Goal: Task Accomplishment & Management: Use online tool/utility

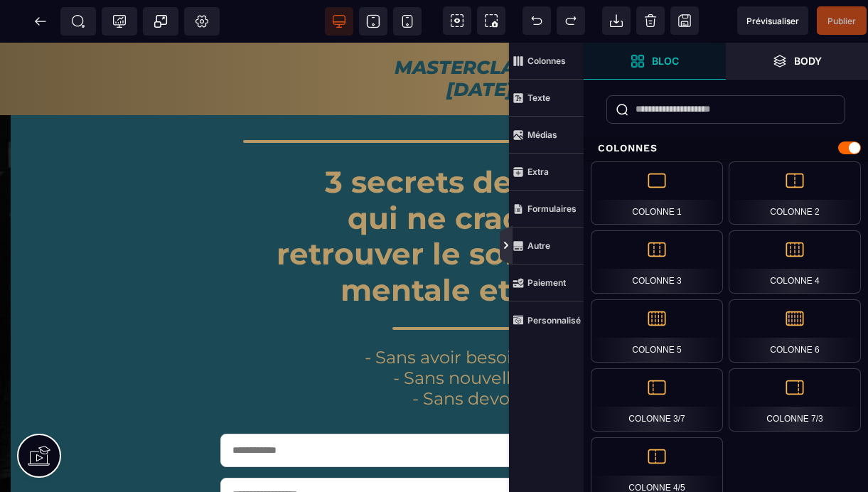
click at [508, 247] on icon at bounding box center [506, 245] width 11 height 11
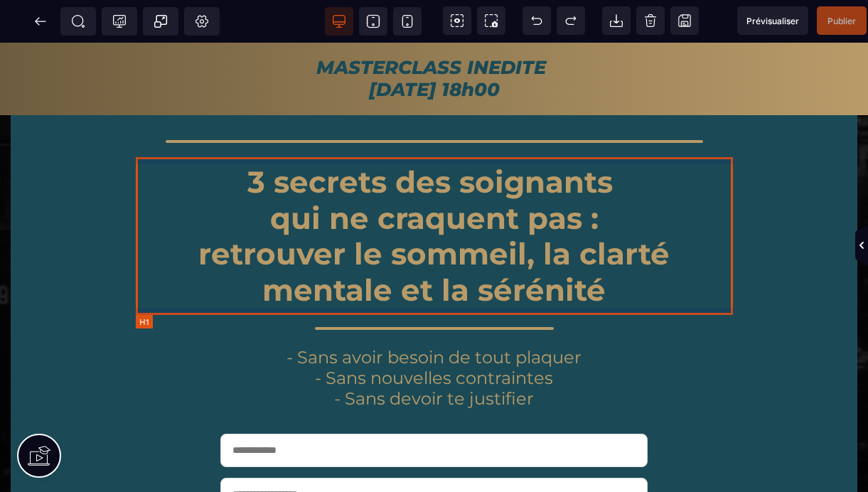
click at [447, 185] on h1 "3 secrets des soignants qui ne craquent pas : retrouver le sommeil, la clarté m…" at bounding box center [434, 236] width 597 height 158
select select "***"
select select
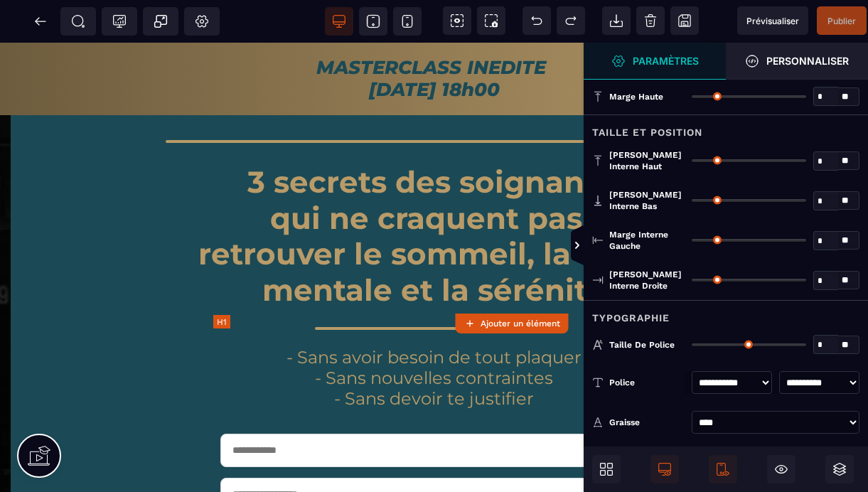
type input "*"
type input "**"
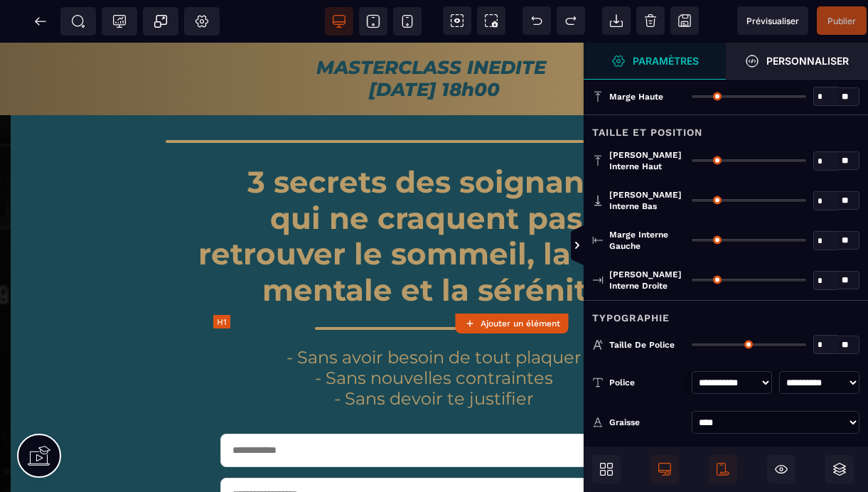
type input "*"
type input "**"
type input "*"
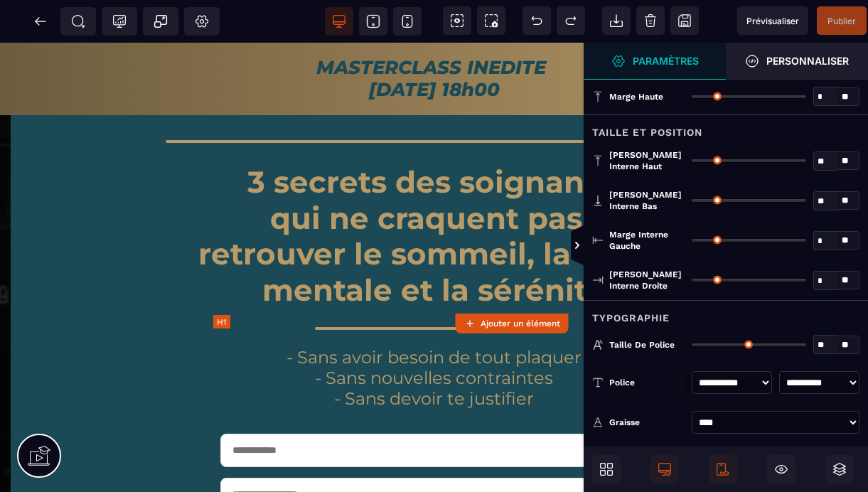
type input "**"
type input "****"
type input "**"
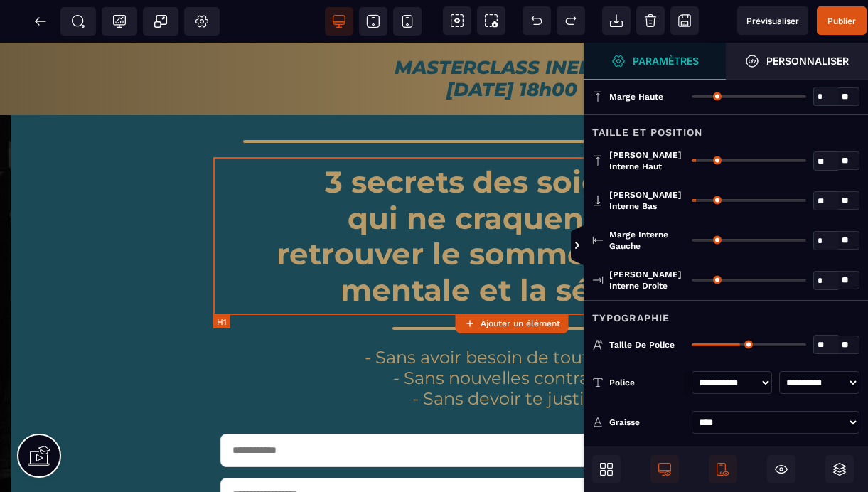
click at [521, 183] on h1 "3 secrets des soignants qui ne craquent pas : retrouver le sommeil, la clarté m…" at bounding box center [511, 236] width 597 height 158
click at [524, 184] on h1 "3 secrets des soignants qui ne craquent pas : retrouver le sommeil, la clarté m…" at bounding box center [511, 236] width 597 height 158
click at [525, 185] on h1 "3 secrets des soignants qui ne craquent pas : retrouver le sommeil, la clarté m…" at bounding box center [511, 236] width 597 height 158
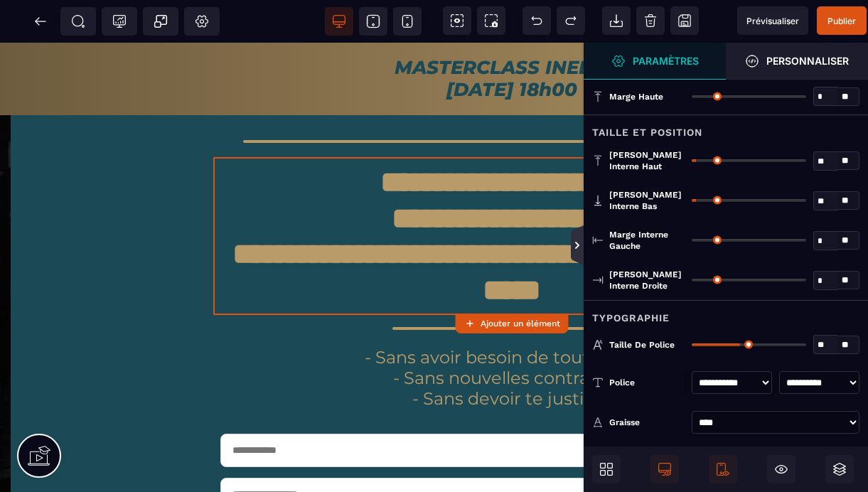
click at [579, 248] on icon at bounding box center [577, 245] width 11 height 11
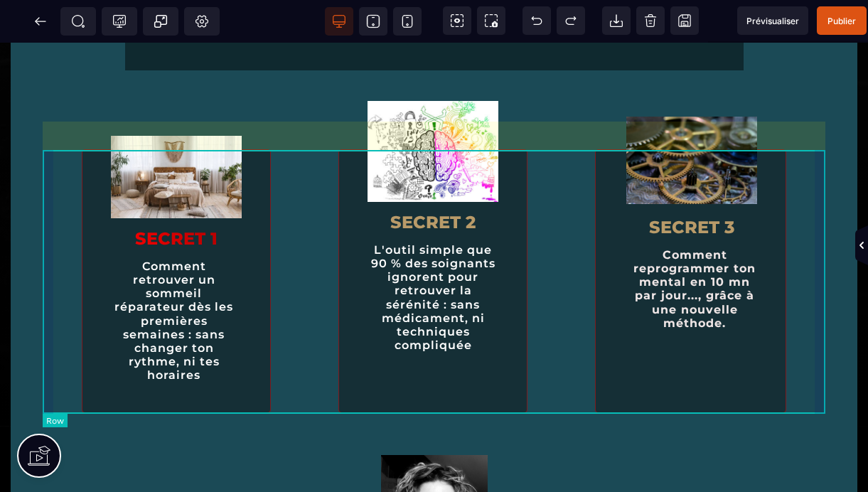
scroll to position [692, 0]
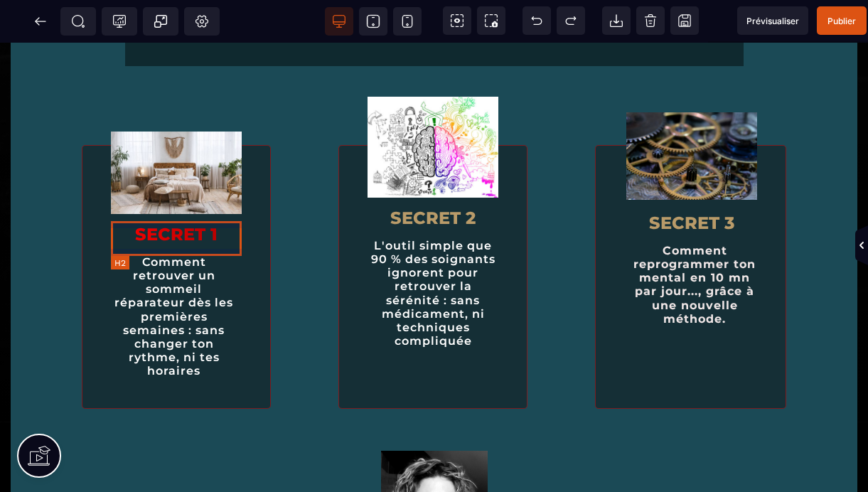
click at [177, 240] on h2 "SECRET 1" at bounding box center [176, 234] width 131 height 35
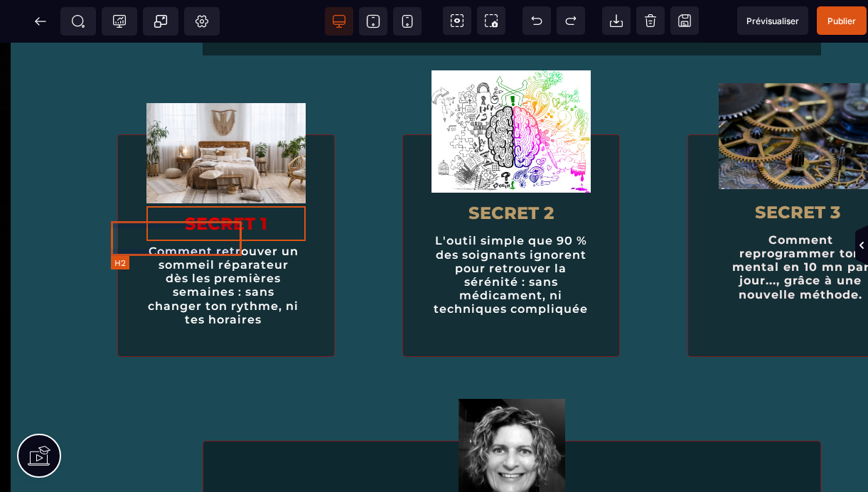
select select "***"
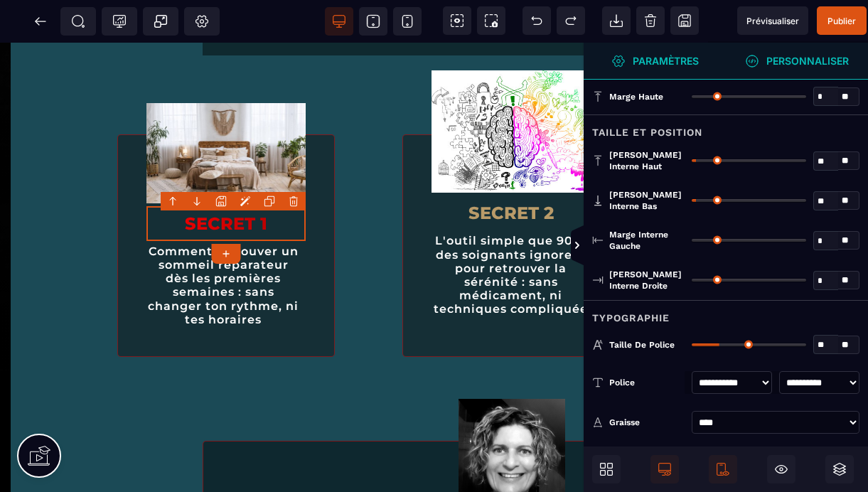
click at [807, 62] on strong "Personnaliser" at bounding box center [807, 60] width 82 height 11
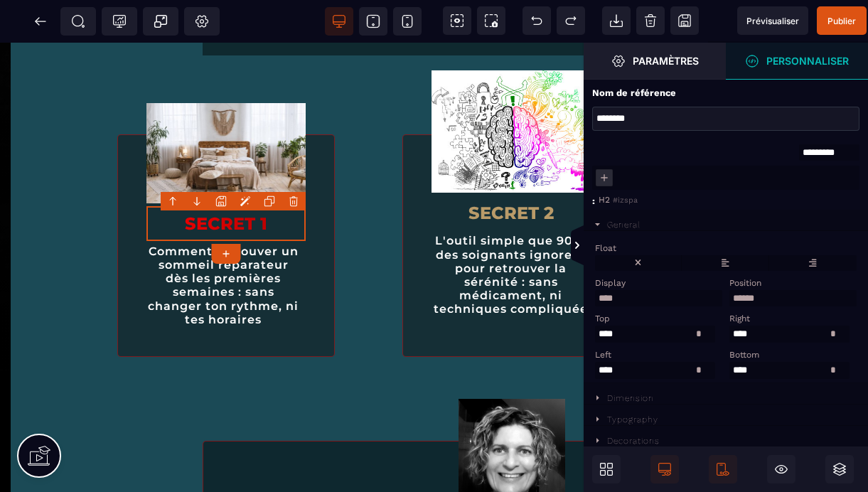
scroll to position [3, 0]
click at [598, 442] on icon at bounding box center [598, 440] width 3 height 5
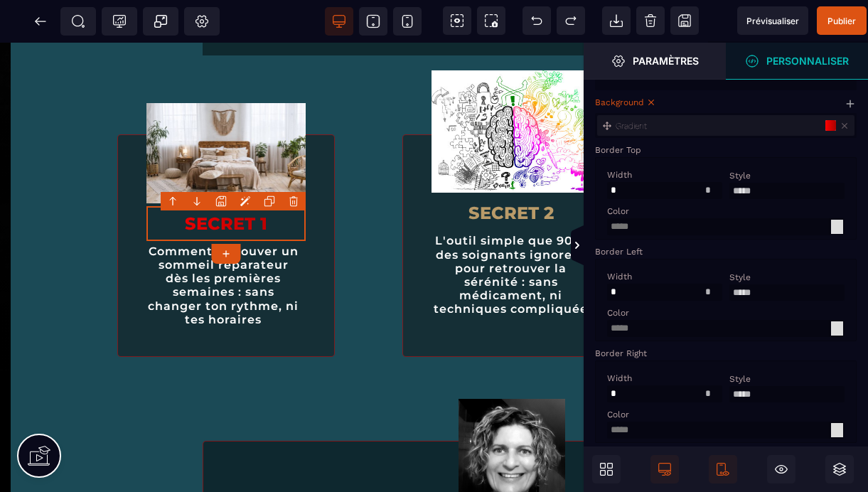
scroll to position [455, 0]
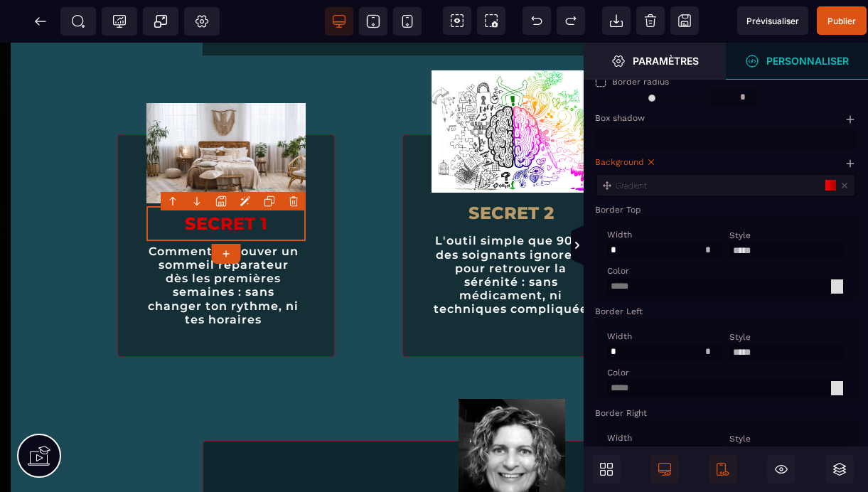
click at [828, 191] on div at bounding box center [830, 185] width 11 height 11
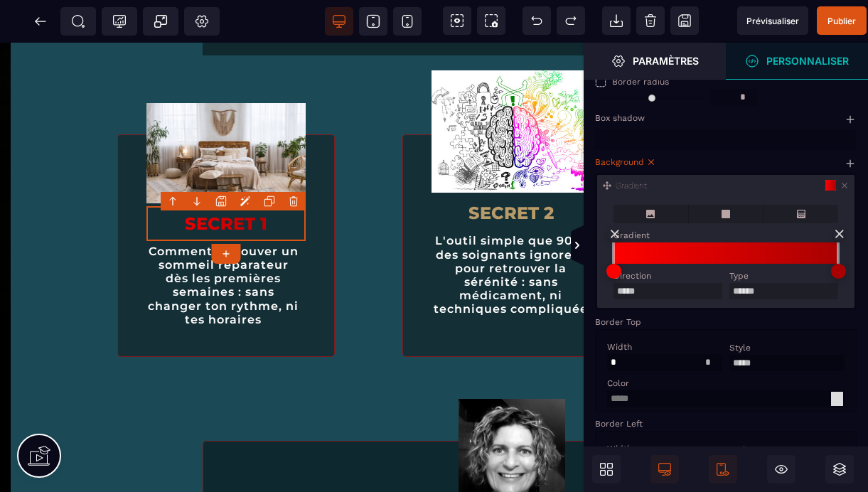
click at [841, 279] on div at bounding box center [838, 271] width 15 height 15
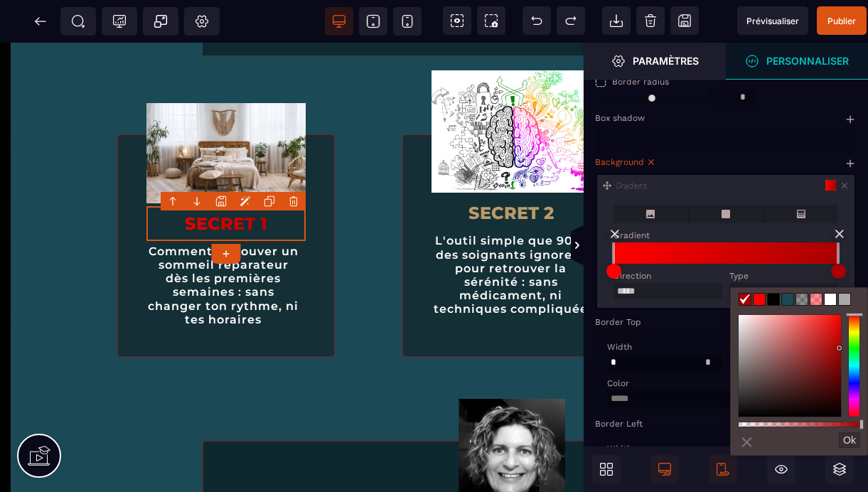
click at [739, 240] on div "Gradient" at bounding box center [724, 235] width 221 height 10
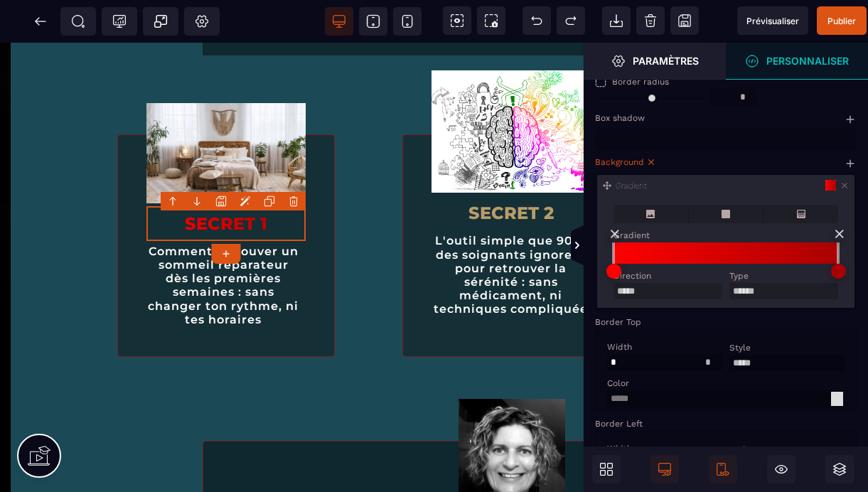
click at [840, 279] on div at bounding box center [838, 271] width 15 height 15
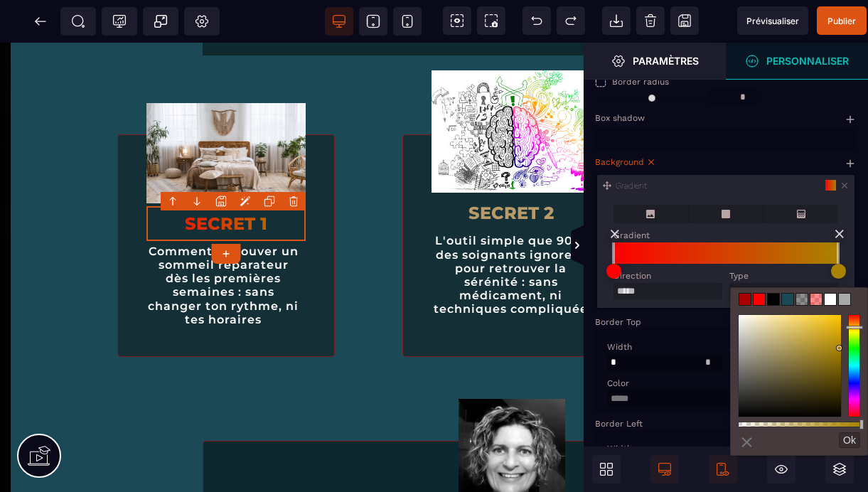
click at [855, 327] on div at bounding box center [854, 366] width 12 height 104
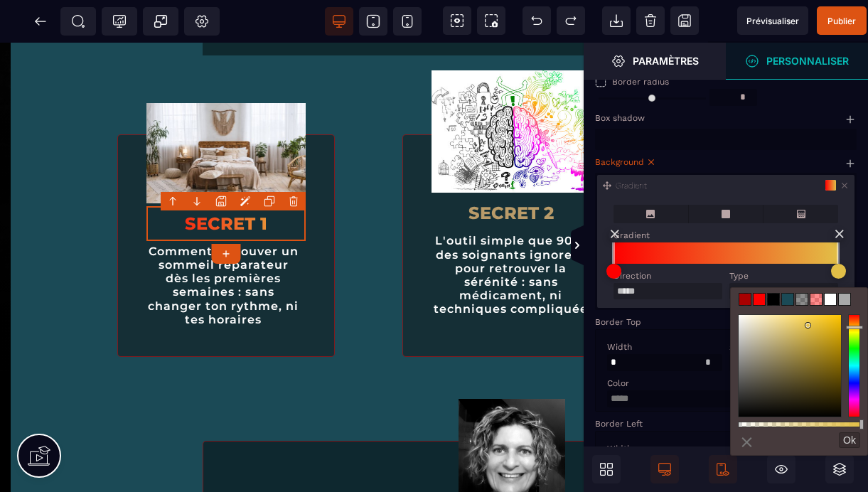
drag, startPoint x: 838, startPoint y: 350, endPoint x: 809, endPoint y: 326, distance: 37.4
click at [809, 326] on div at bounding box center [808, 325] width 5 height 5
click at [811, 329] on div at bounding box center [810, 328] width 5 height 5
click at [613, 277] on div at bounding box center [613, 271] width 15 height 15
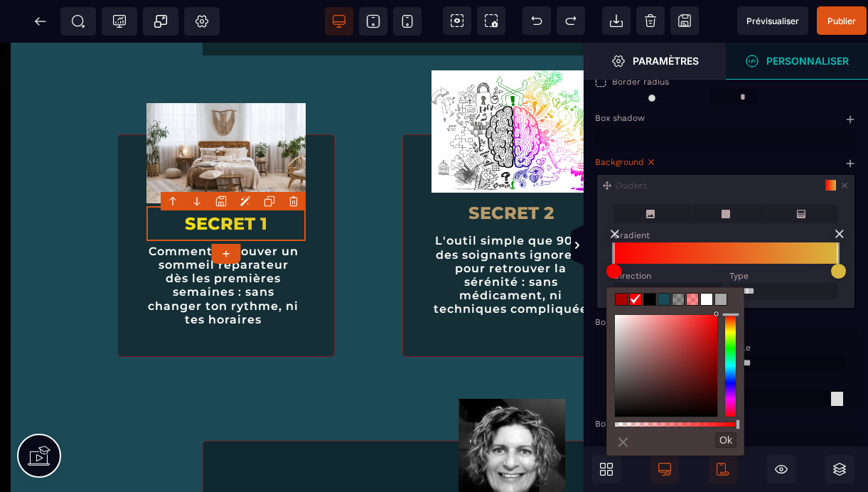
click at [732, 330] on div at bounding box center [730, 366] width 12 height 104
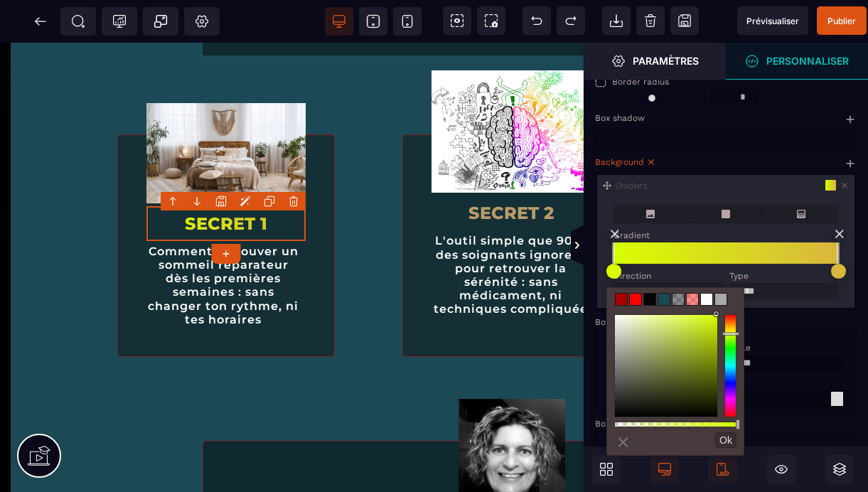
click at [732, 333] on div at bounding box center [730, 366] width 12 height 104
click at [732, 326] on div at bounding box center [730, 366] width 12 height 104
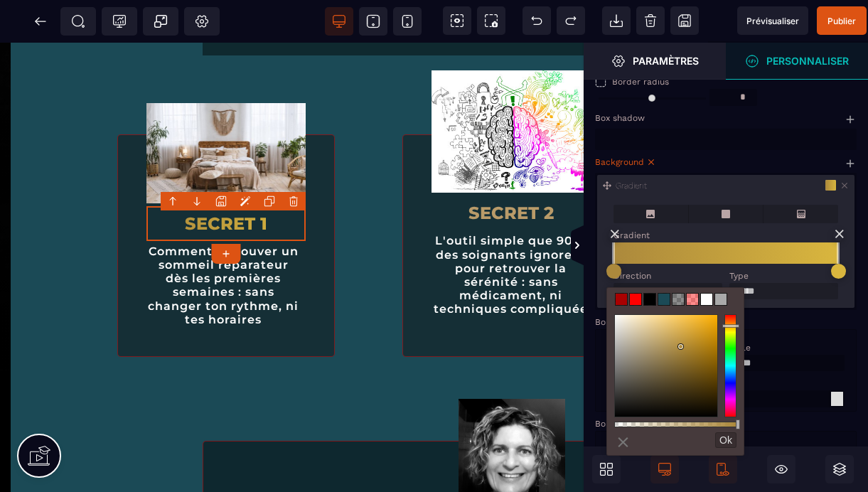
drag, startPoint x: 716, startPoint y: 316, endPoint x: 681, endPoint y: 347, distance: 46.8
click at [681, 347] on div at bounding box center [680, 346] width 5 height 5
click at [837, 279] on div at bounding box center [838, 271] width 15 height 15
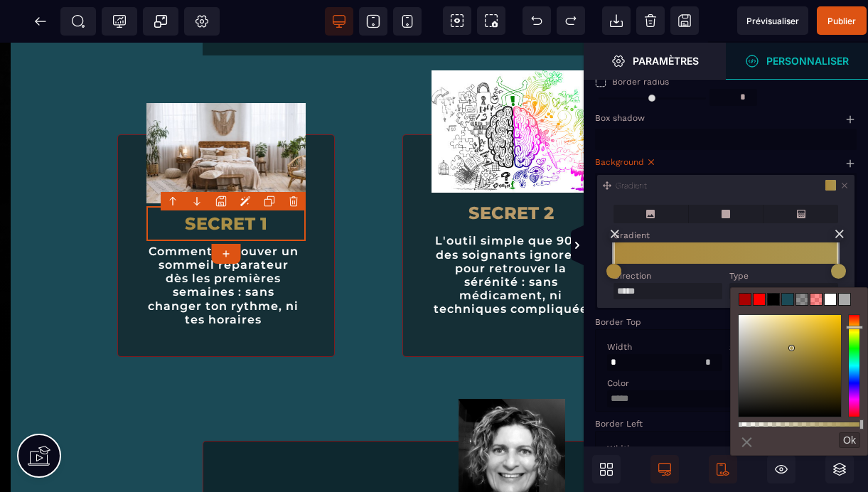
drag, startPoint x: 811, startPoint y: 328, endPoint x: 792, endPoint y: 348, distance: 27.2
click at [792, 348] on div at bounding box center [791, 348] width 5 height 5
click at [726, 218] on icon at bounding box center [726, 214] width 9 height 9
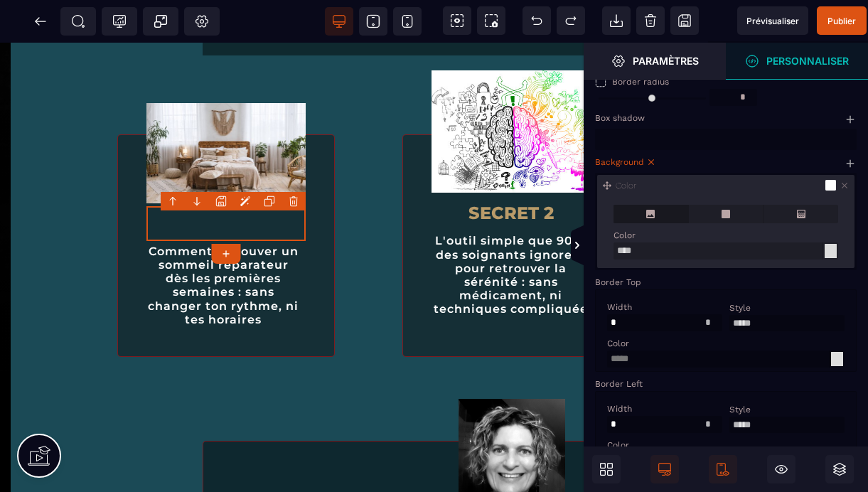
click at [651, 218] on icon at bounding box center [650, 214] width 9 height 9
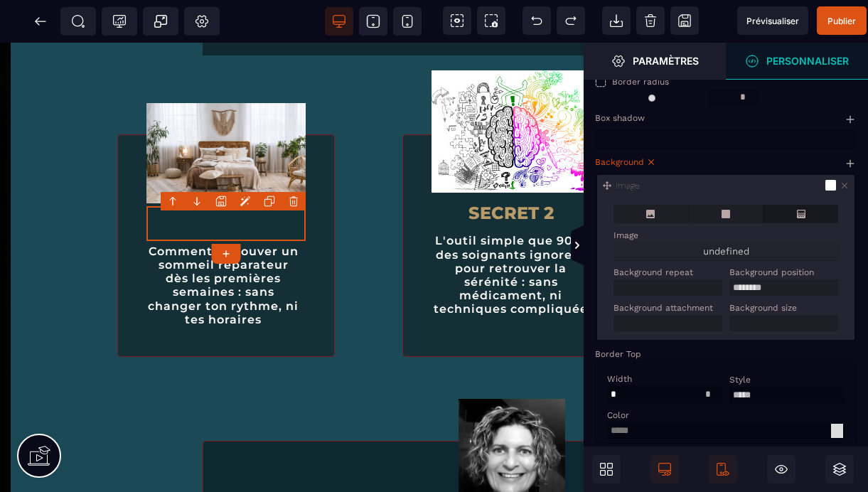
click at [806, 220] on icon at bounding box center [801, 213] width 11 height 11
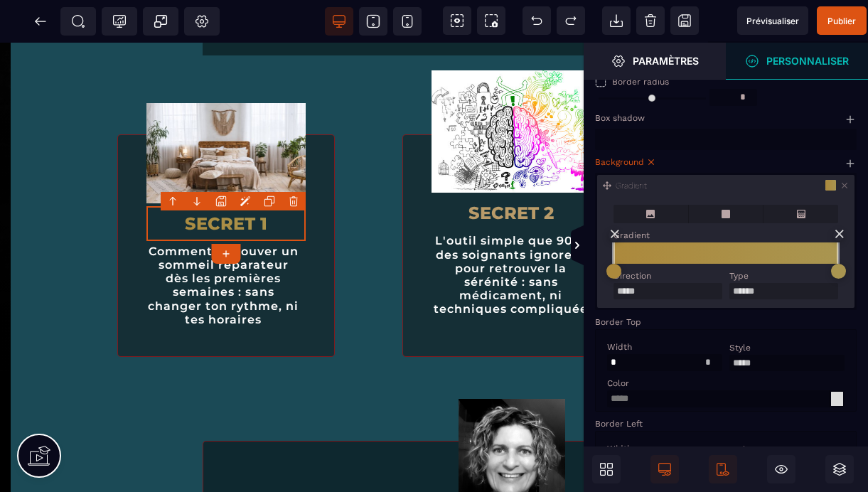
click at [613, 279] on div at bounding box center [613, 271] width 15 height 15
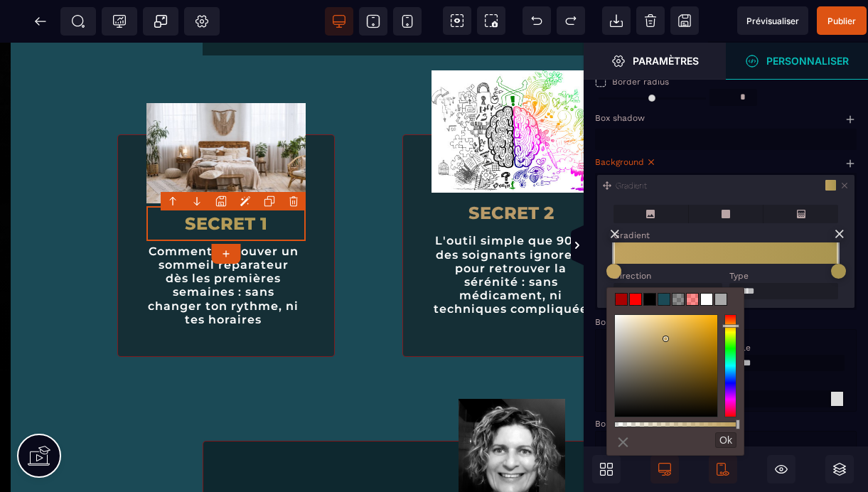
drag, startPoint x: 681, startPoint y: 346, endPoint x: 666, endPoint y: 339, distance: 16.5
click at [666, 339] on div at bounding box center [665, 338] width 5 height 5
click at [843, 279] on div at bounding box center [838, 271] width 15 height 15
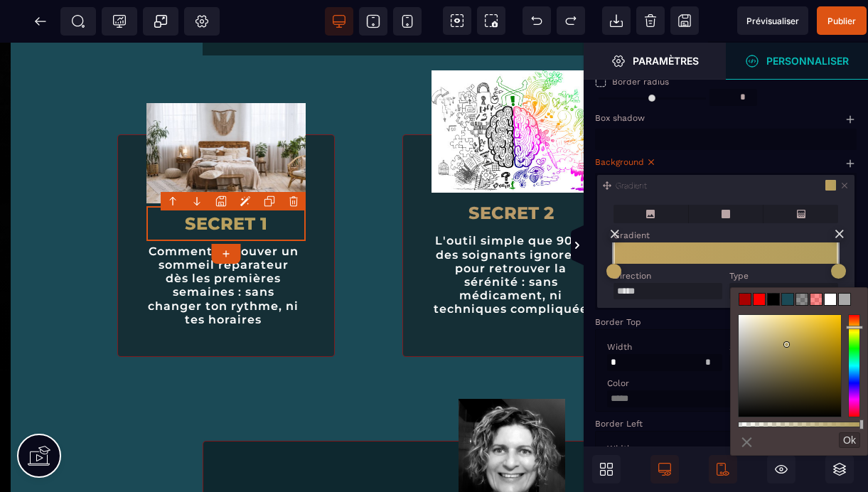
click at [787, 345] on div at bounding box center [790, 366] width 102 height 102
click at [783, 167] on div "Background" at bounding box center [724, 162] width 258 height 10
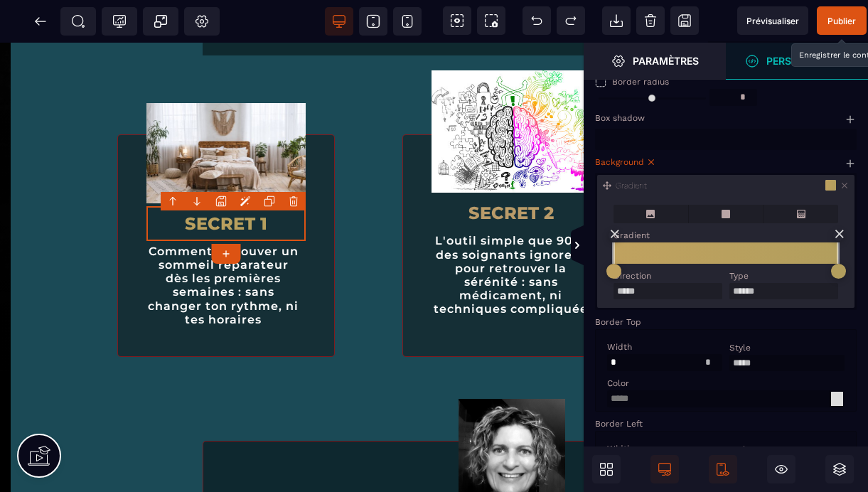
click at [838, 24] on span "Publier" at bounding box center [842, 21] width 28 height 11
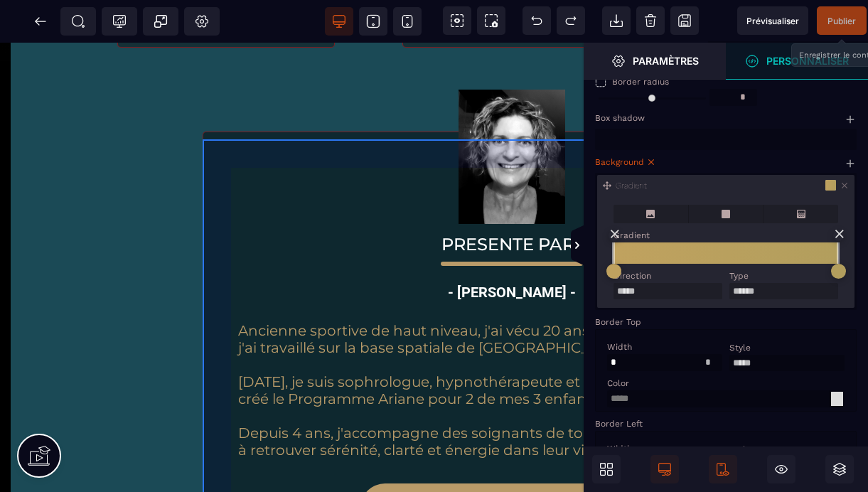
scroll to position [1007, 0]
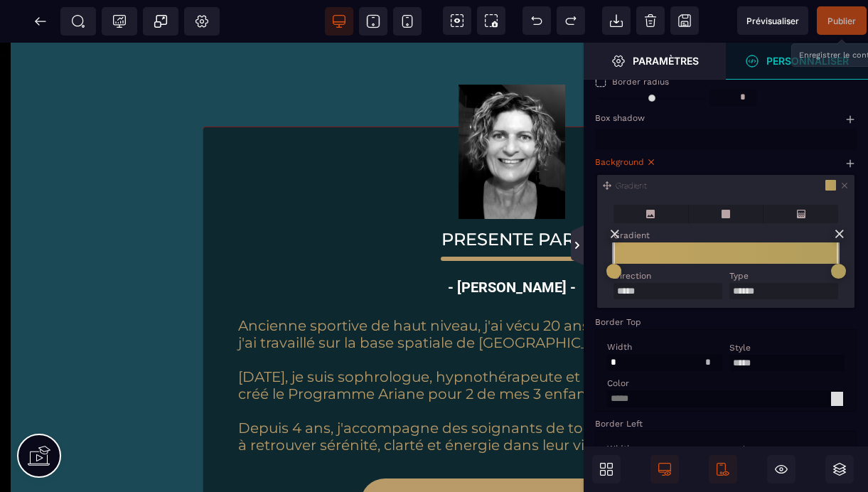
click at [578, 244] on icon at bounding box center [577, 245] width 4 height 7
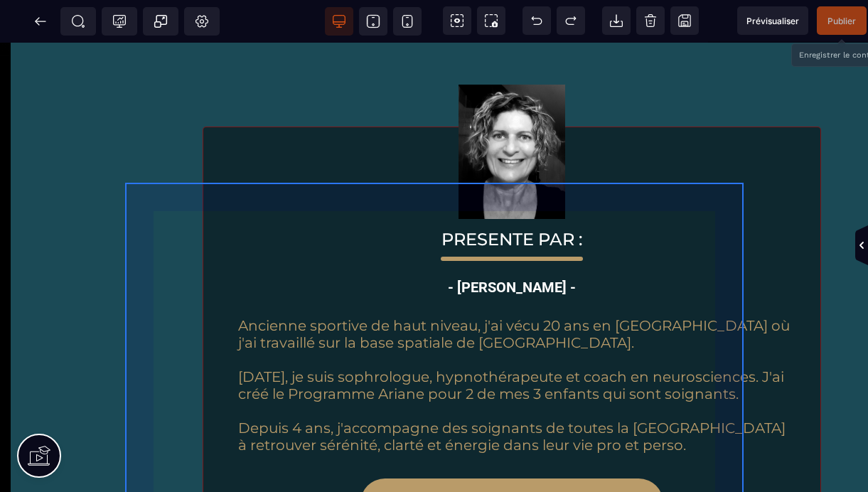
scroll to position [0, 0]
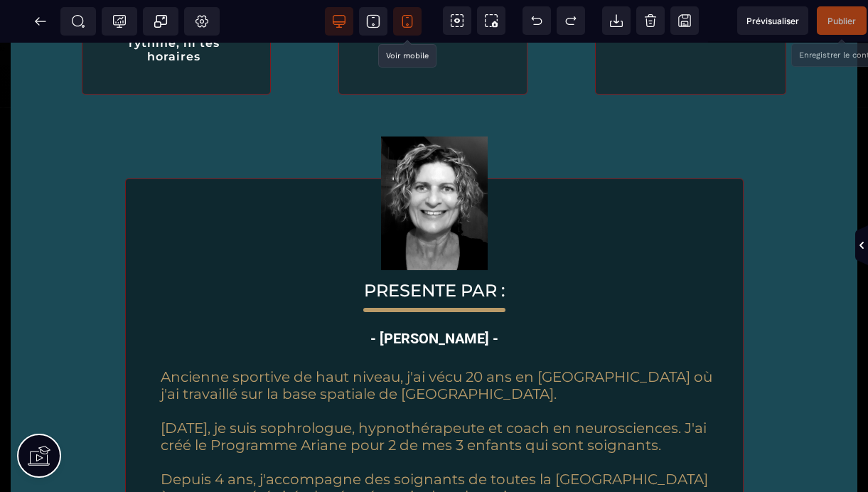
click at [405, 21] on icon at bounding box center [407, 21] width 14 height 14
type input "**"
select select "***"
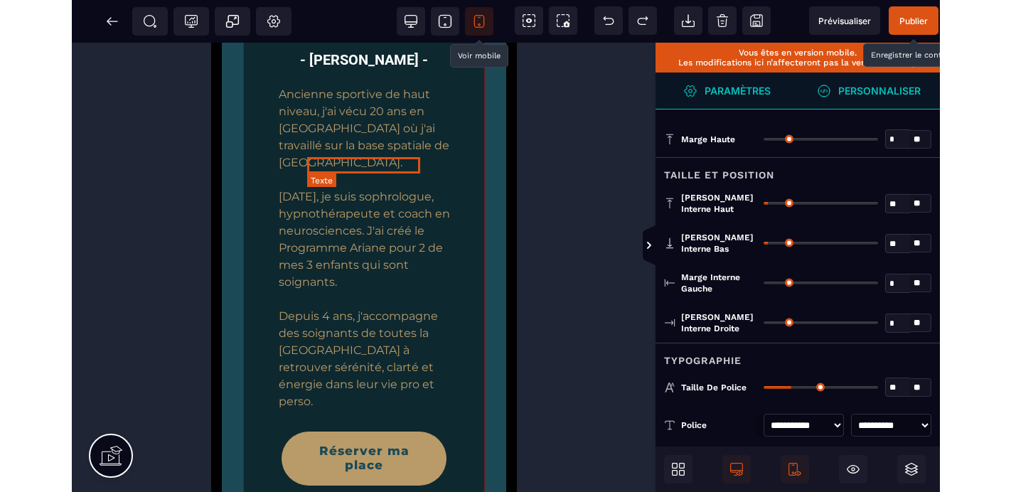
scroll to position [1871, 0]
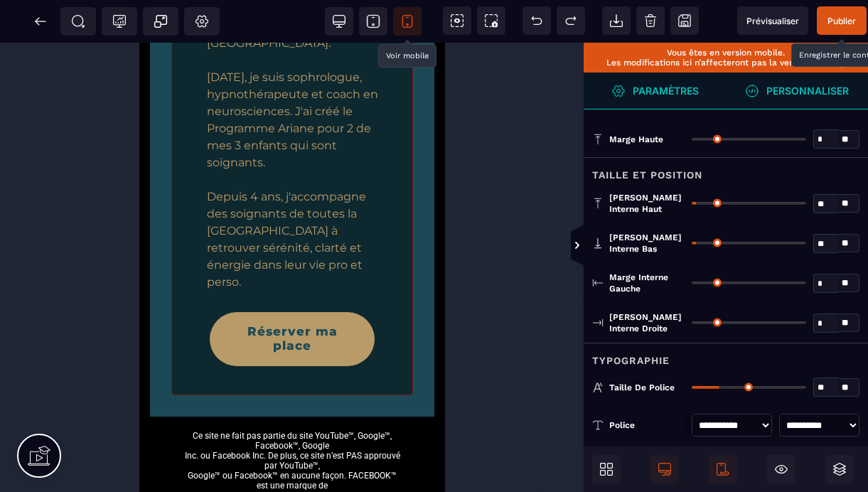
click at [847, 21] on span "Publier" at bounding box center [842, 21] width 28 height 11
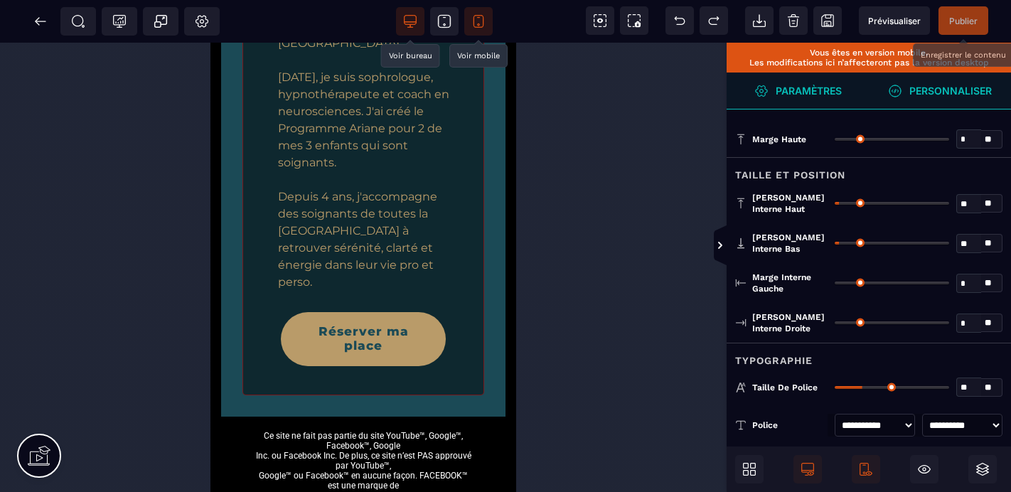
click at [407, 16] on icon at bounding box center [411, 20] width 12 height 9
type input "*******"
type input "**"
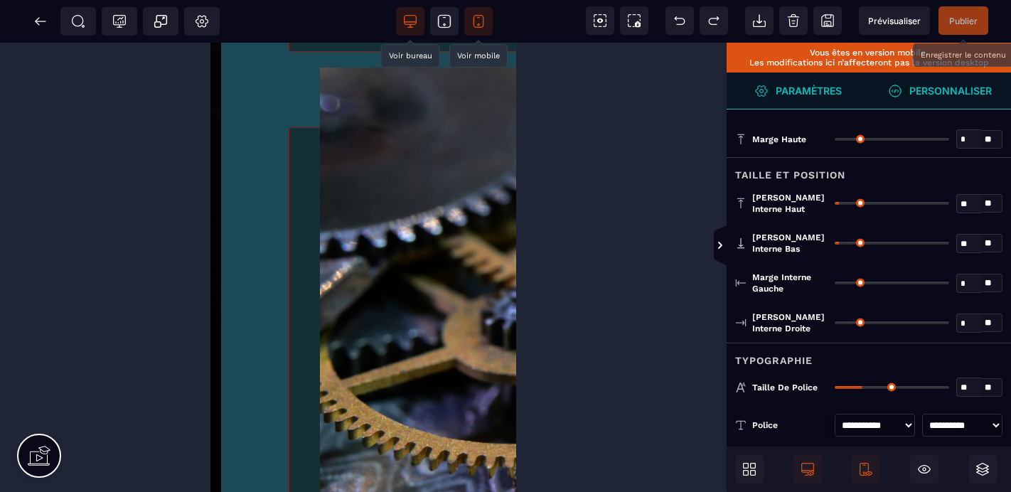
select select "***"
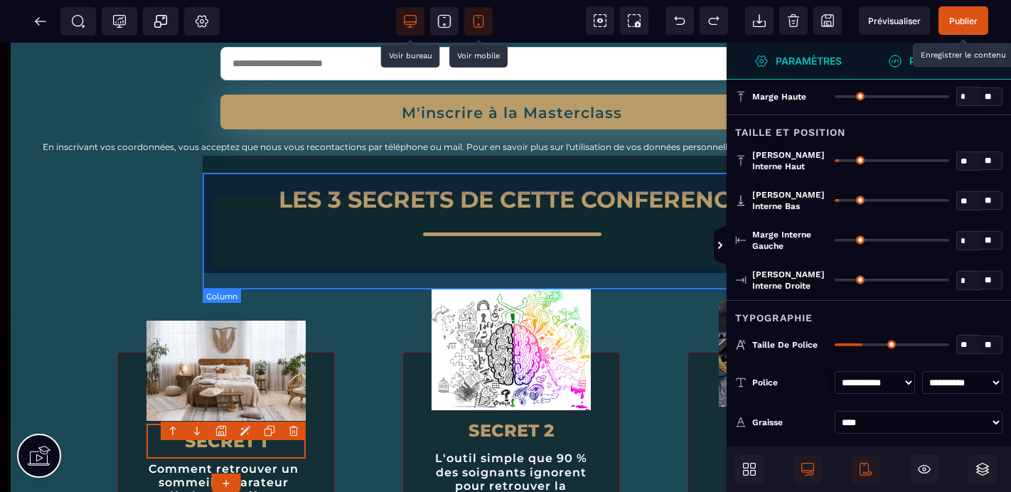
scroll to position [478, 0]
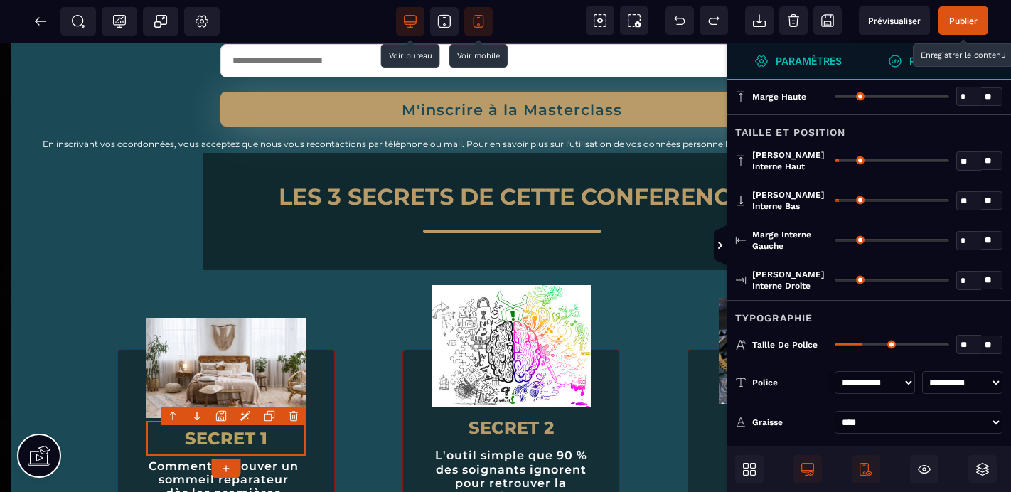
click at [867, 16] on span "Publier" at bounding box center [963, 21] width 28 height 11
click at [40, 19] on icon at bounding box center [40, 21] width 14 height 14
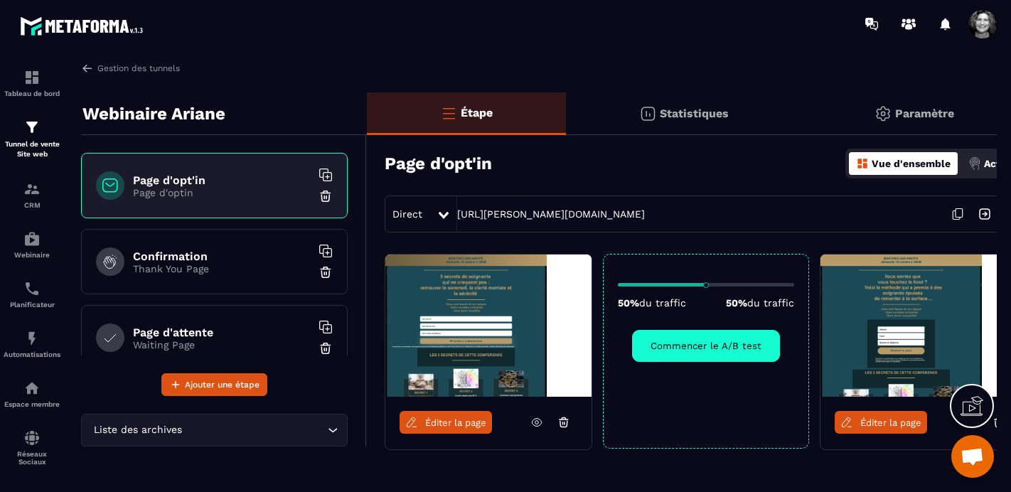
click at [867, 419] on span "Éditer la page" at bounding box center [890, 422] width 61 height 11
